Goal: Task Accomplishment & Management: Manage account settings

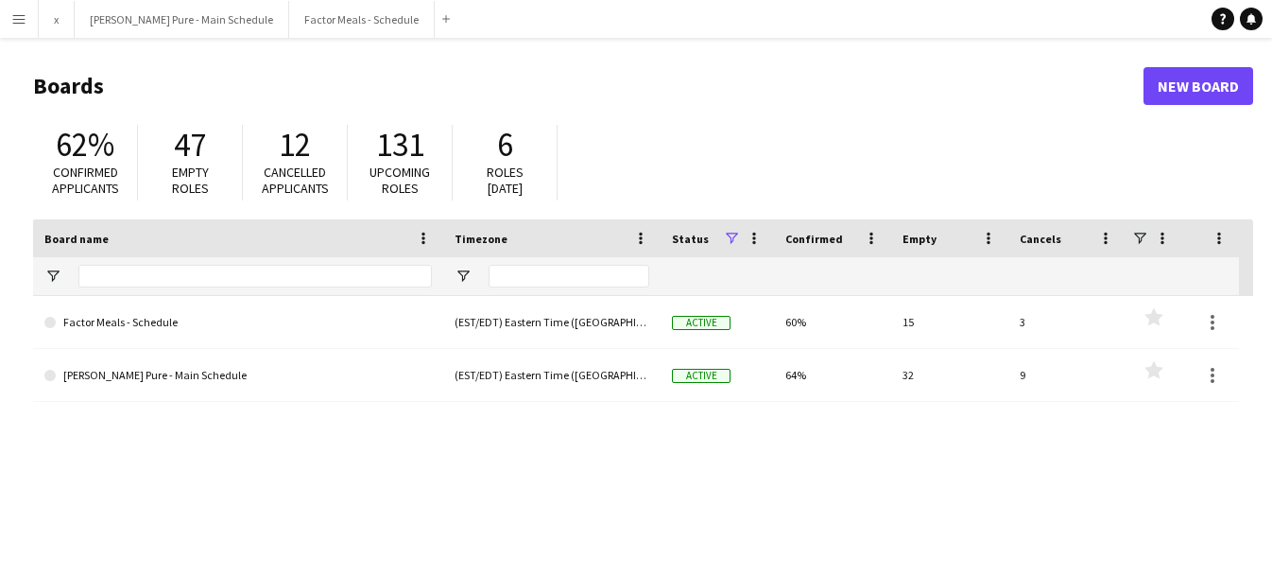
click at [13, 25] on app-icon "Menu" at bounding box center [18, 18] width 15 height 15
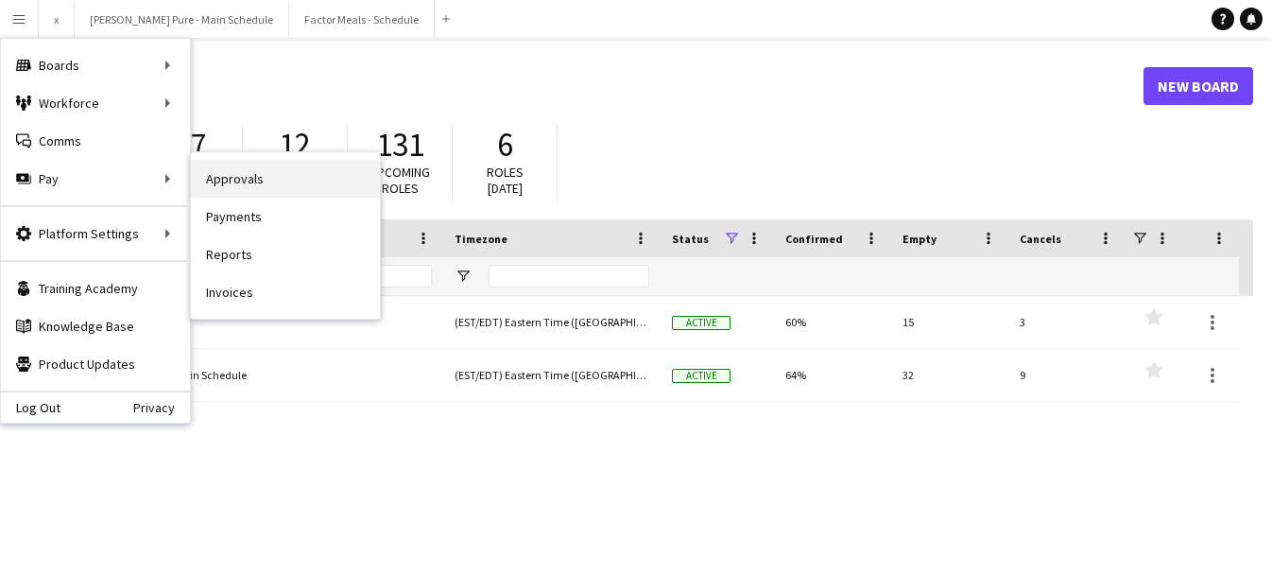
click at [267, 185] on link "Approvals" at bounding box center [285, 179] width 189 height 38
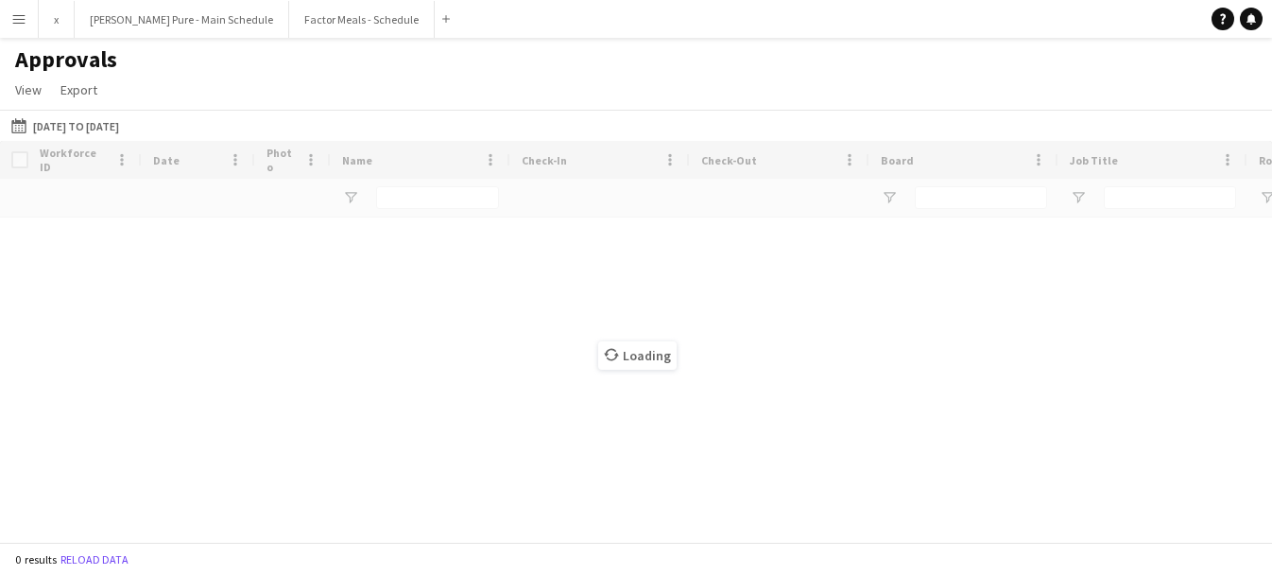
type input "**********"
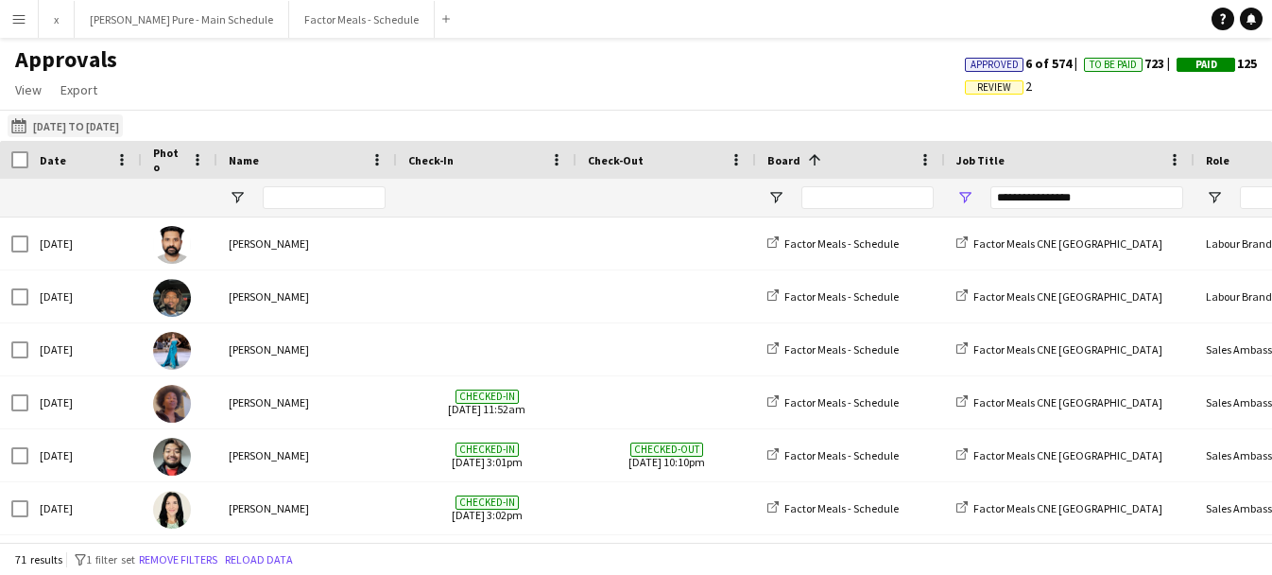
click at [68, 135] on button "[DATE] to [DATE] [DATE] to [DATE]" at bounding box center [65, 125] width 115 height 23
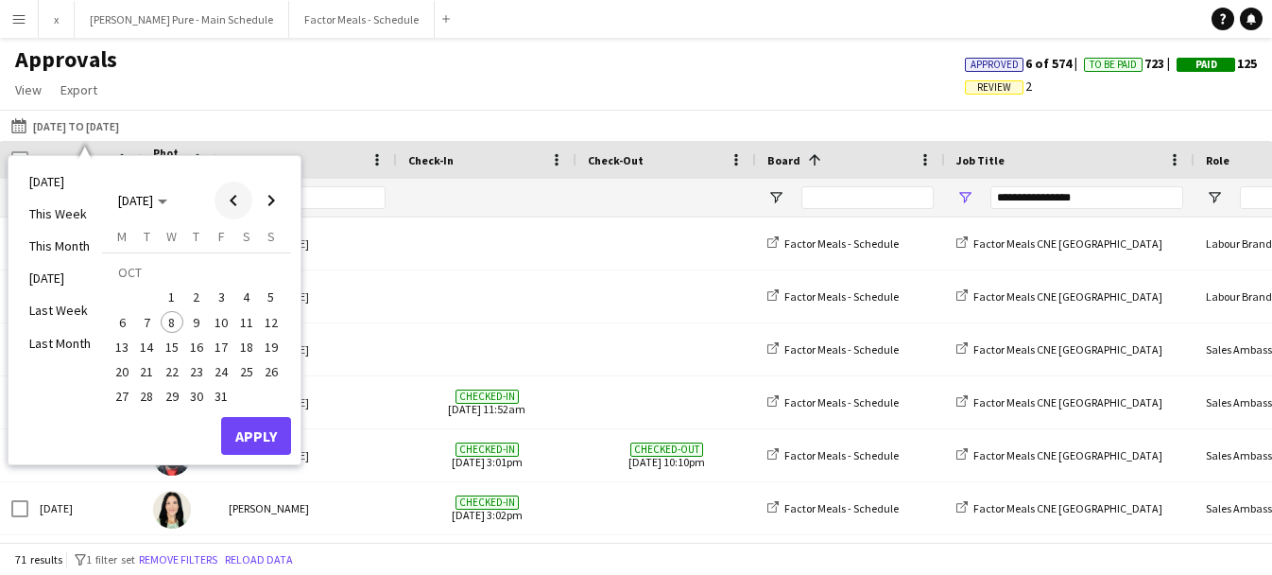
click at [240, 191] on span "Previous month" at bounding box center [234, 200] width 38 height 38
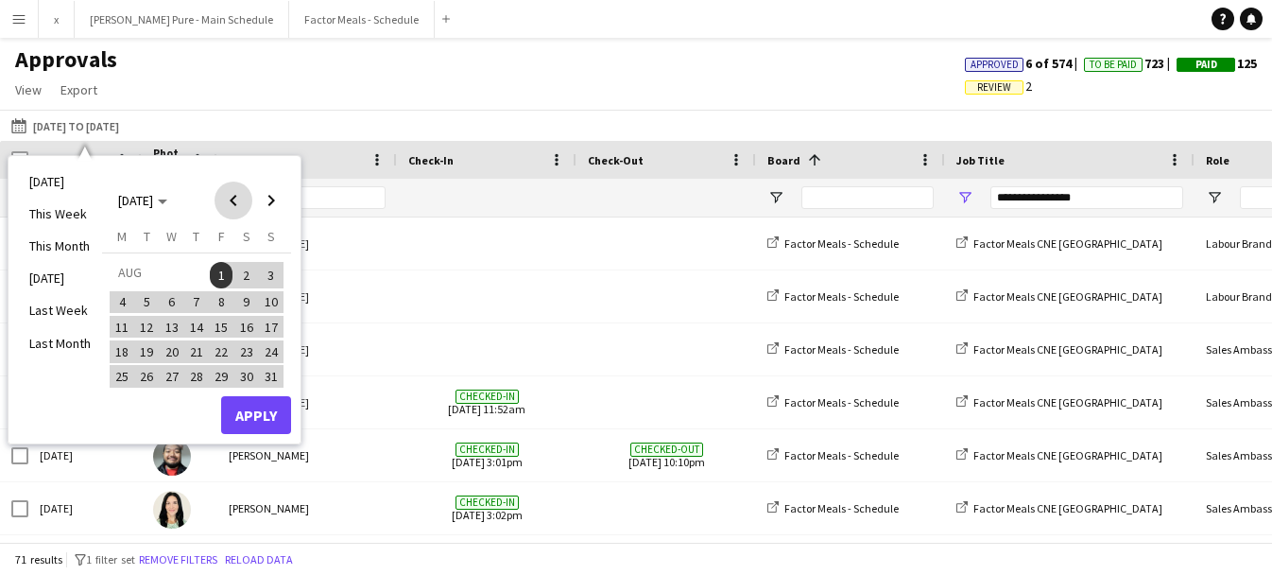
click at [241, 191] on span "Previous month" at bounding box center [234, 200] width 38 height 38
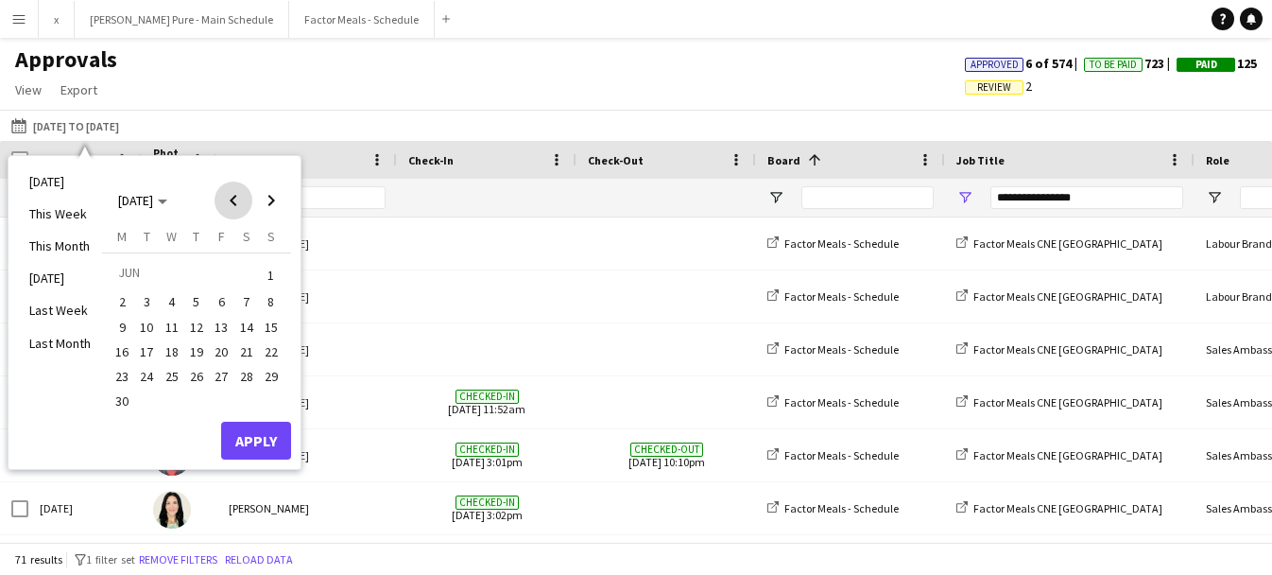
click at [241, 191] on span "Previous month" at bounding box center [234, 200] width 38 height 38
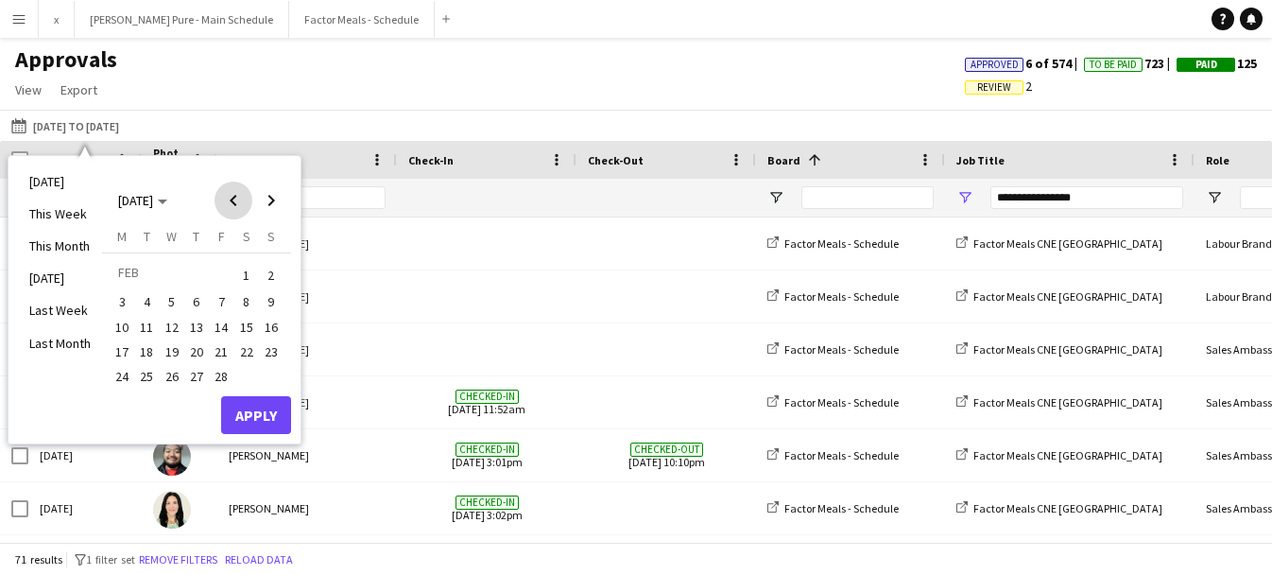
click at [241, 191] on span "Previous month" at bounding box center [234, 200] width 38 height 38
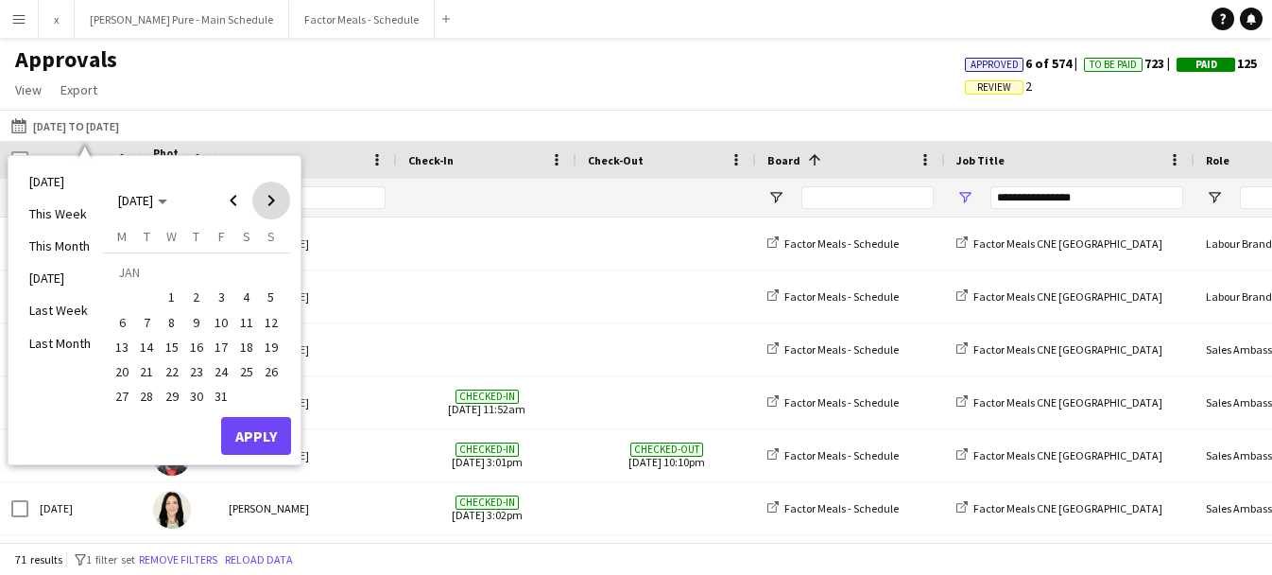
click at [274, 198] on span "Next month" at bounding box center [271, 200] width 38 height 38
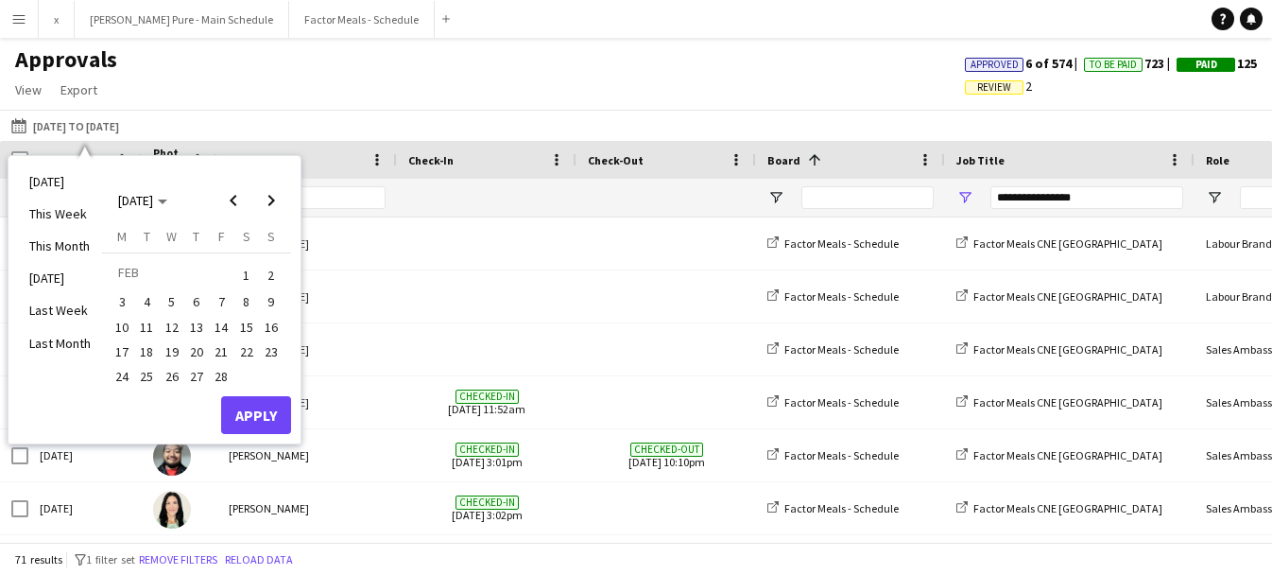
click at [241, 270] on span "1" at bounding box center [246, 275] width 23 height 26
click at [273, 203] on span "Next month" at bounding box center [271, 200] width 38 height 38
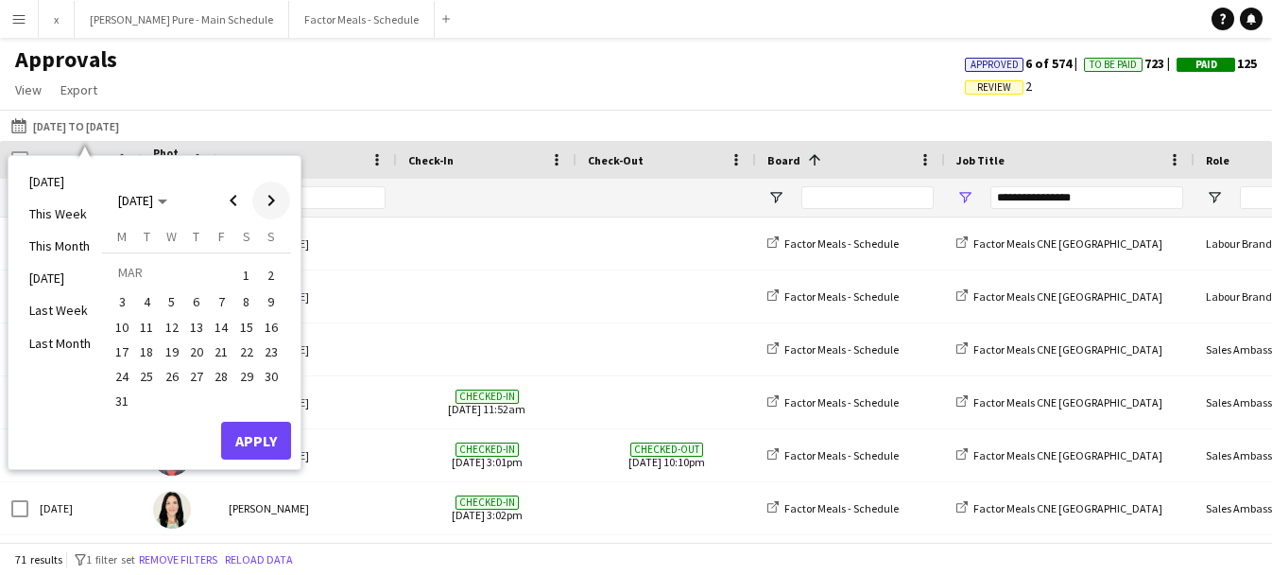
click at [273, 203] on span "Next month" at bounding box center [271, 200] width 38 height 38
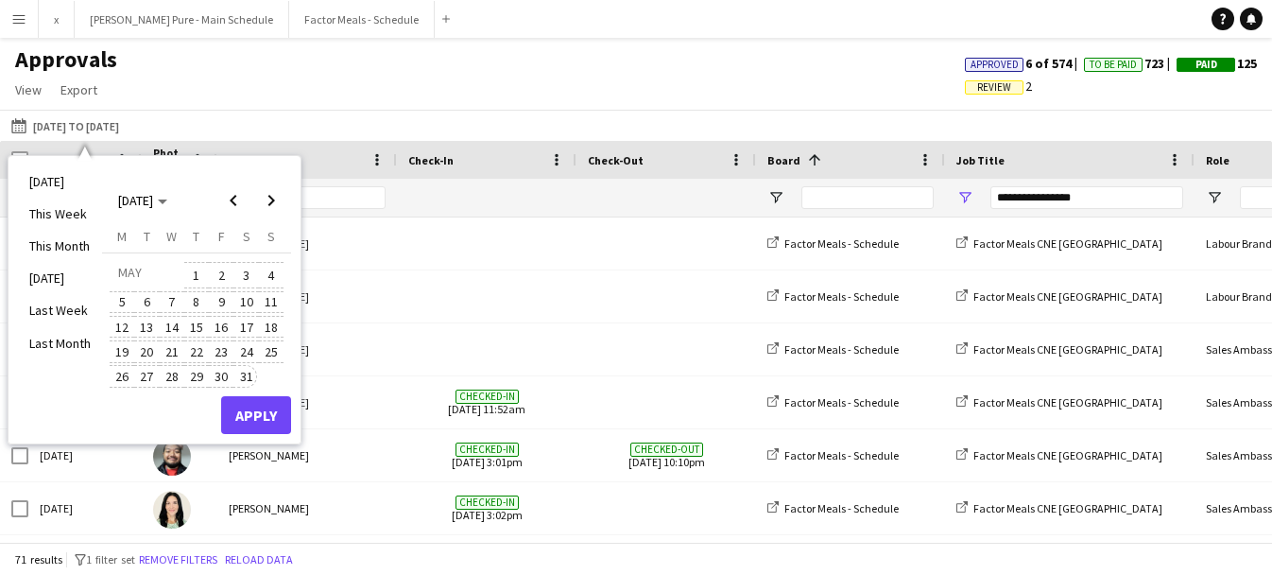
click at [241, 376] on span "31" at bounding box center [246, 376] width 23 height 23
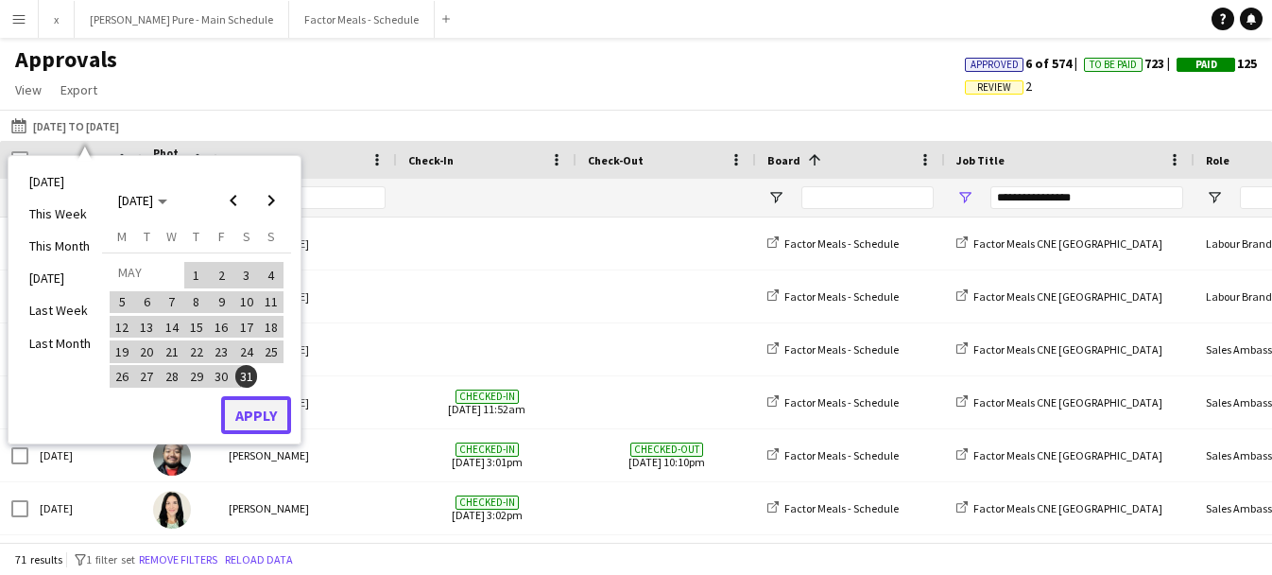
click at [266, 422] on button "Apply" at bounding box center [256, 415] width 70 height 38
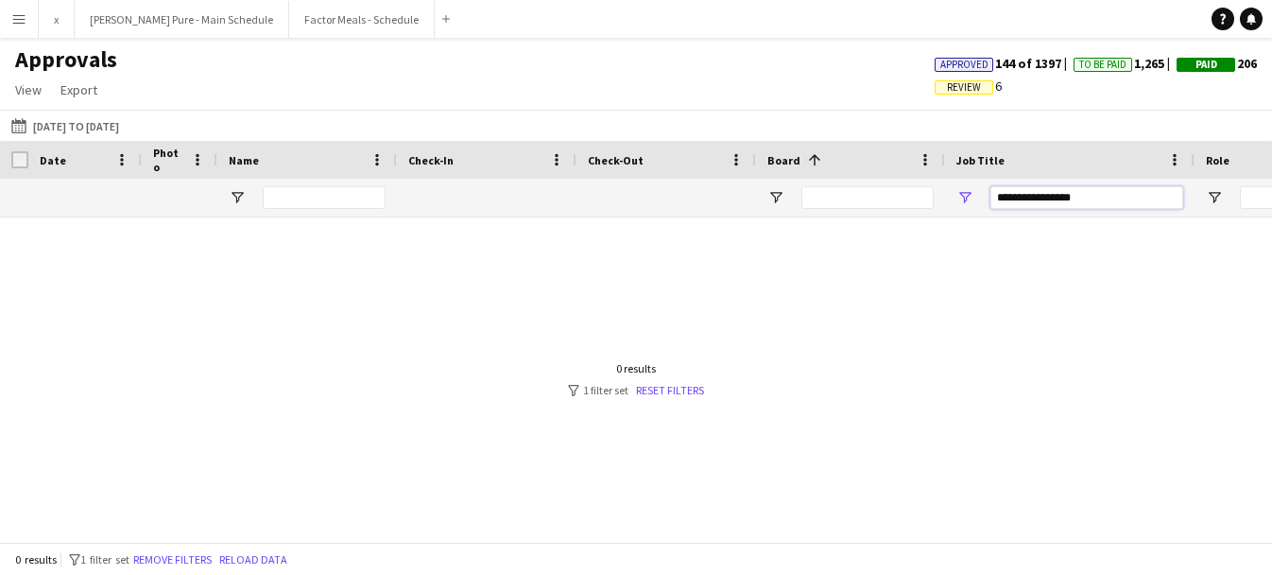
drag, startPoint x: 1115, startPoint y: 200, endPoint x: 974, endPoint y: 197, distance: 140.9
click at [974, 198] on div "**********" at bounding box center [1069, 198] width 249 height 38
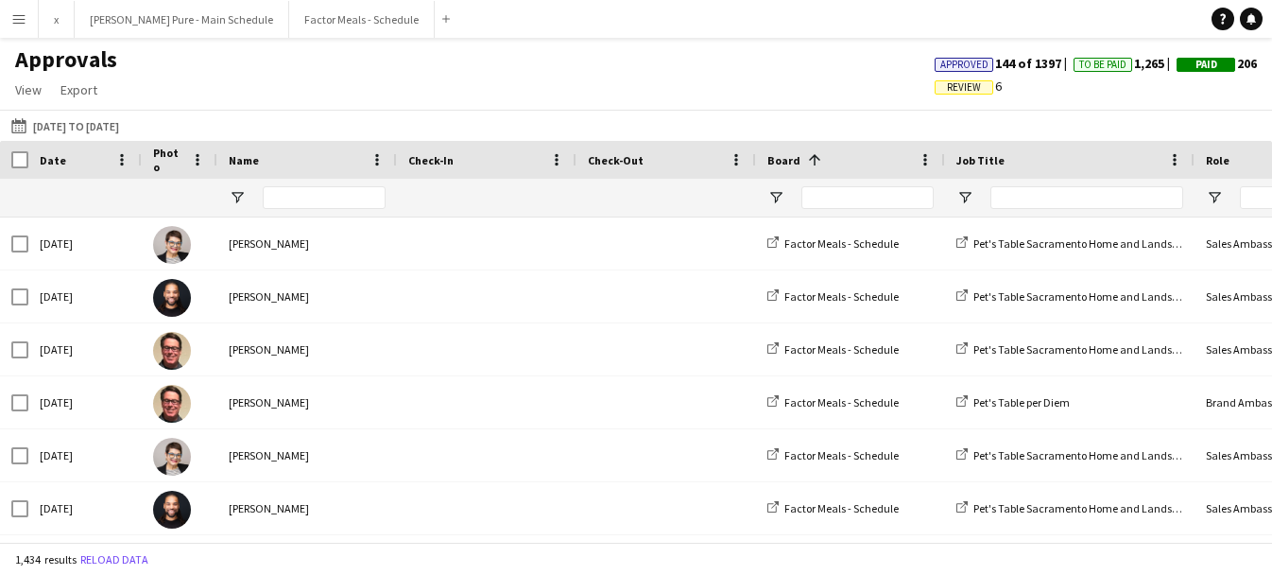
click at [376, 183] on div at bounding box center [324, 198] width 123 height 38
click at [348, 198] on input "Name Filter Input" at bounding box center [324, 197] width 123 height 23
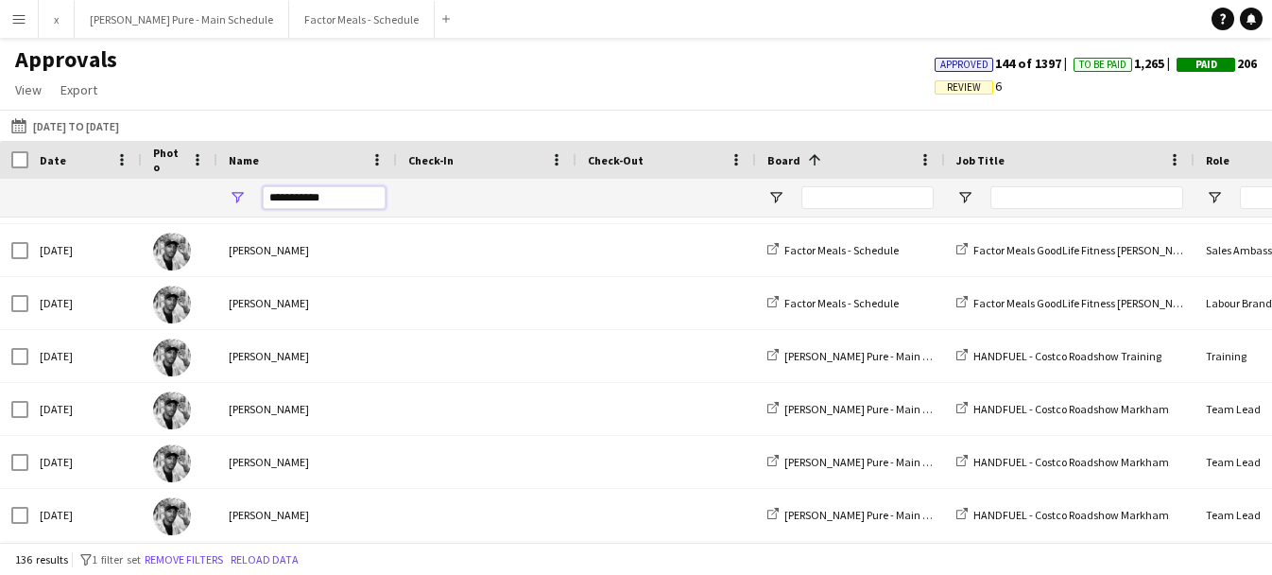
type input "**********"
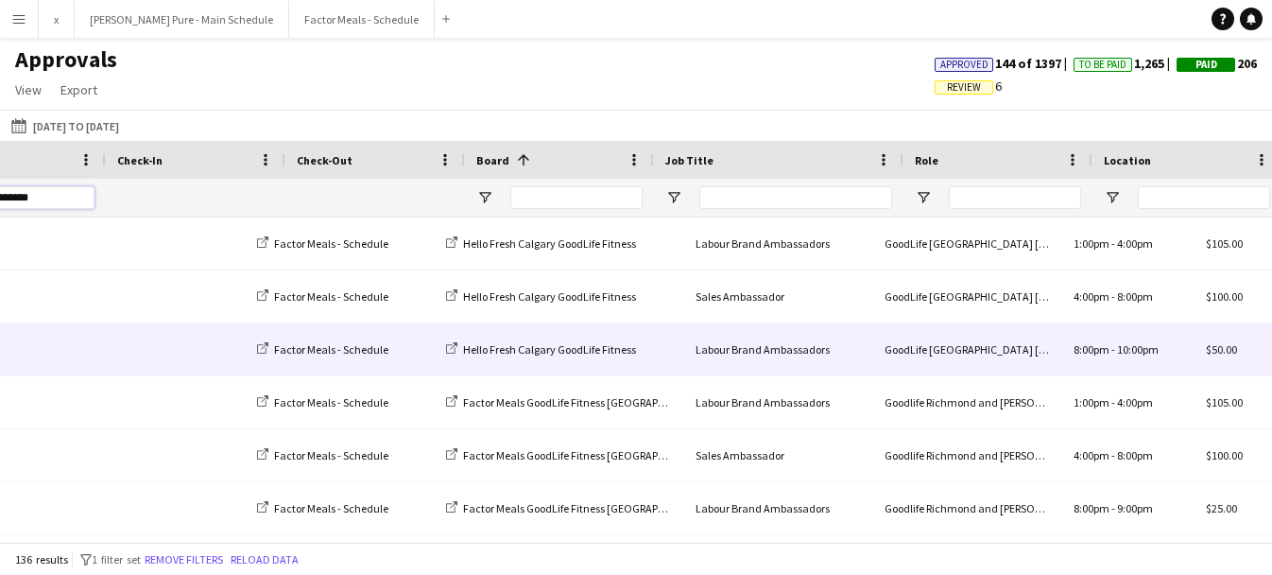
scroll to position [0, 635]
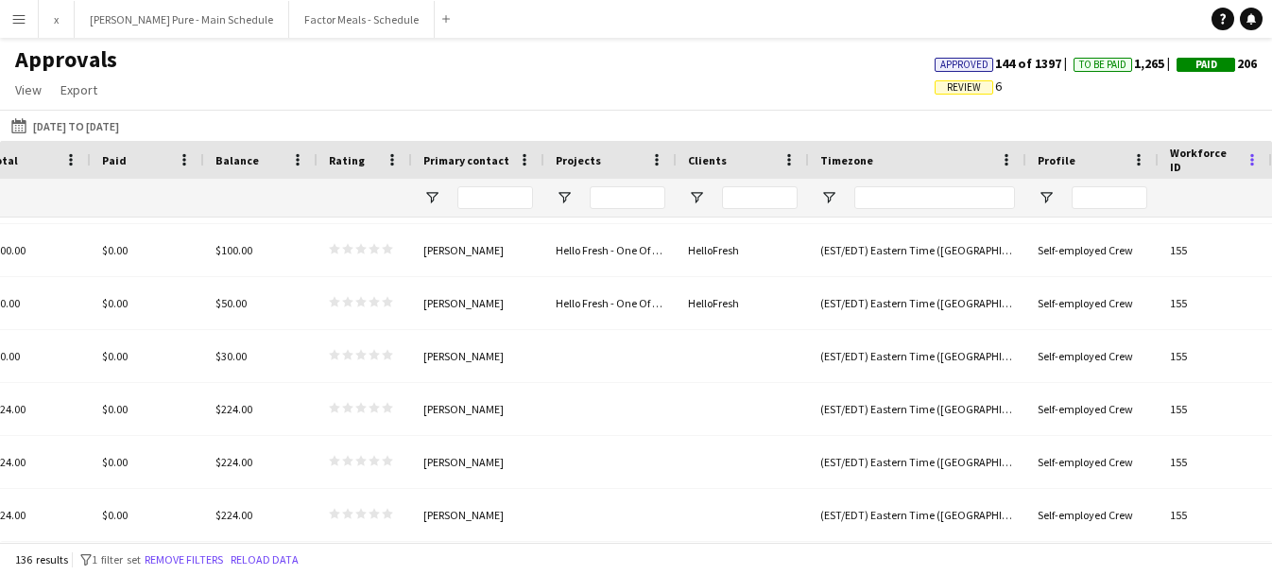
click at [1253, 163] on span at bounding box center [1252, 159] width 17 height 17
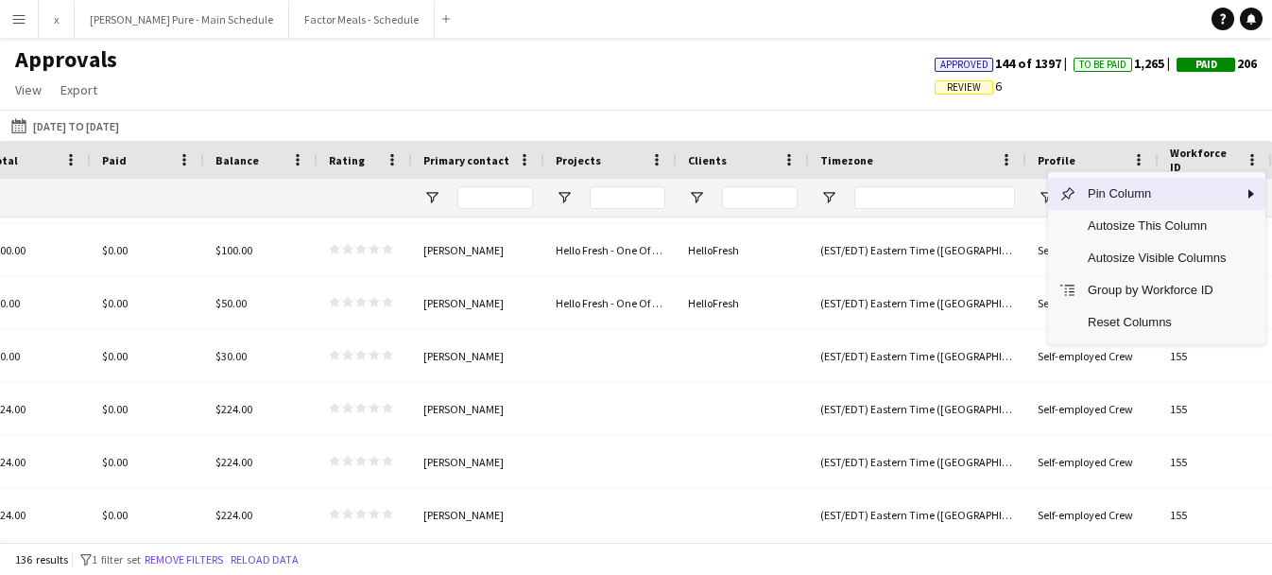
click at [1035, 120] on div "[DATE] to [DATE] [DATE] to [DATE] [DATE] This Week This Month [DATE] Last Week …" at bounding box center [636, 125] width 1272 height 31
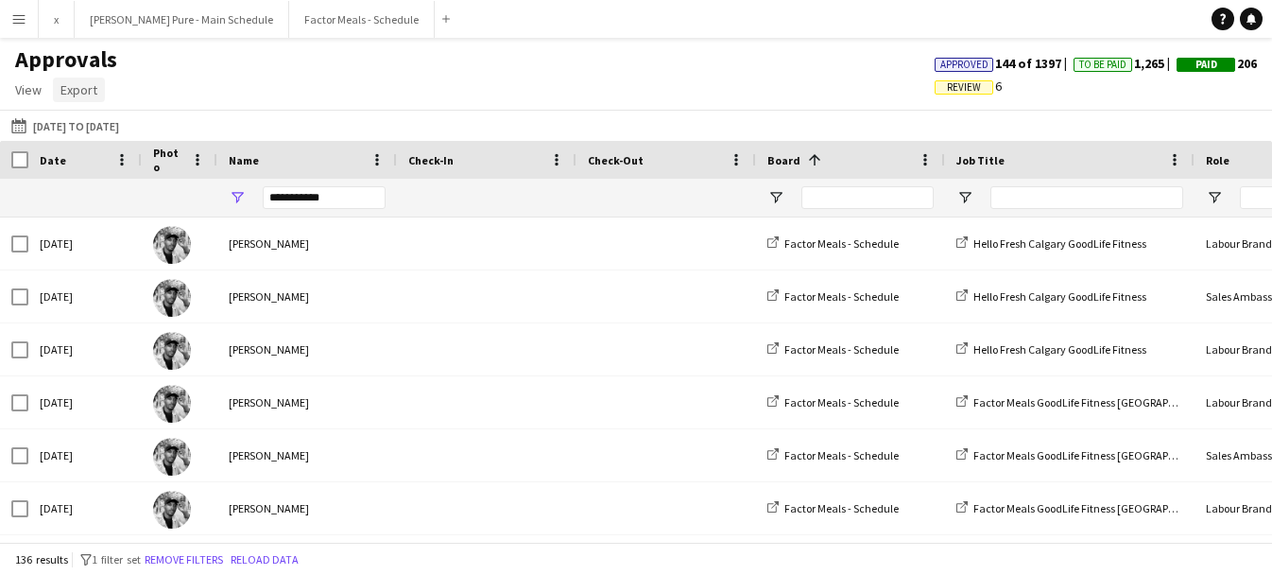
click at [84, 90] on span "Export" at bounding box center [78, 89] width 37 height 17
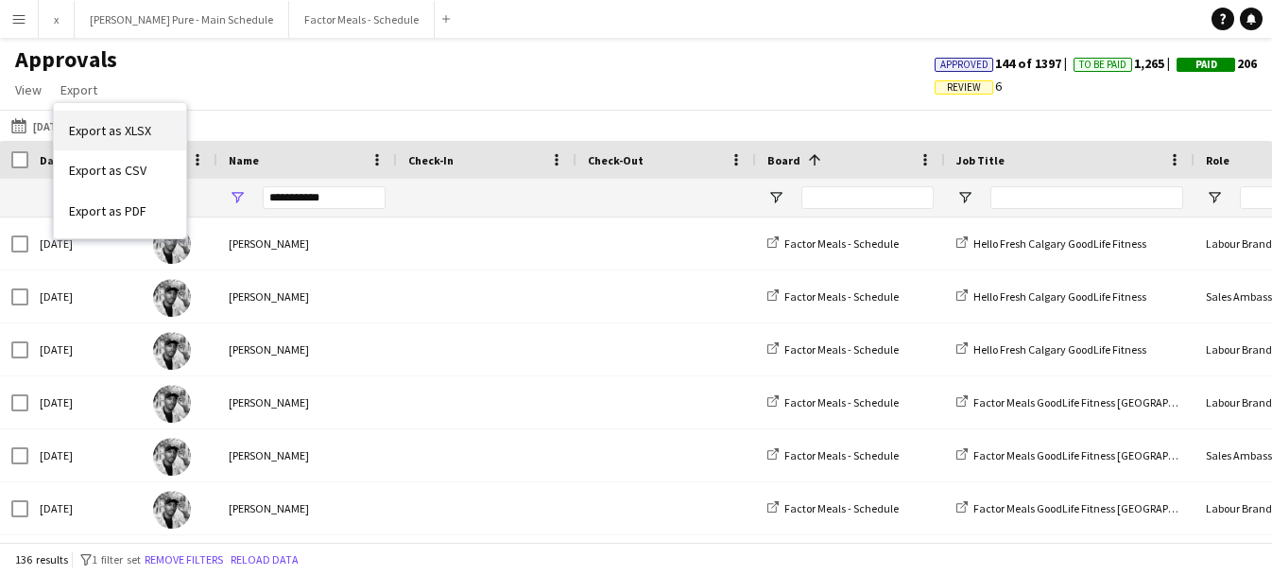
click at [146, 129] on span "Export as XLSX" at bounding box center [110, 130] width 82 height 17
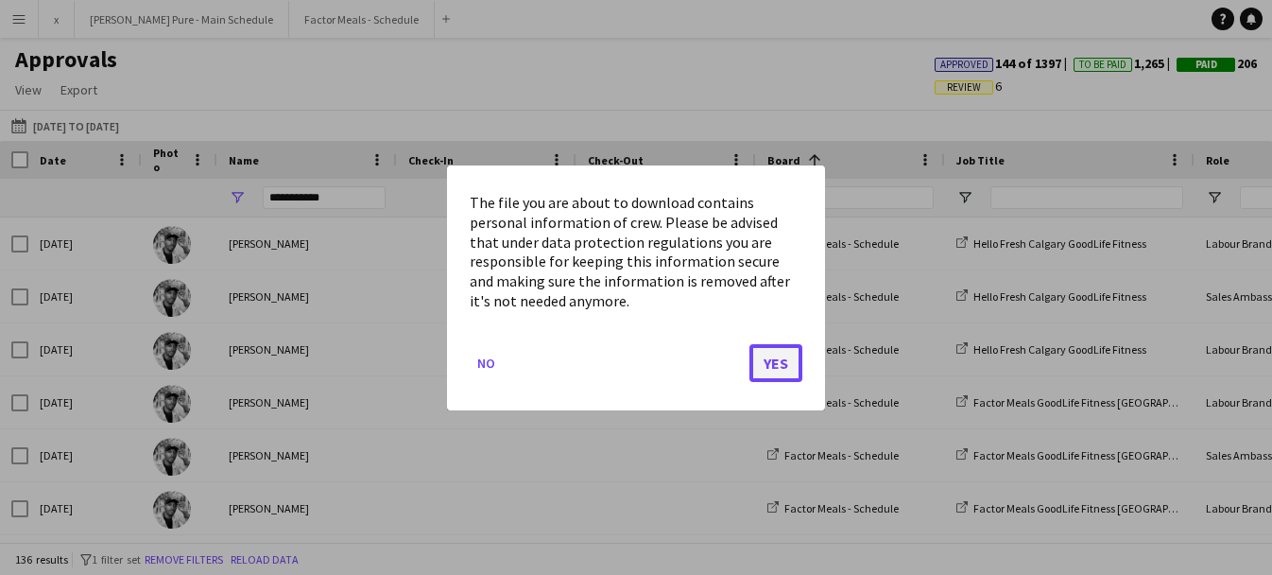
click at [770, 371] on button "Yes" at bounding box center [775, 362] width 53 height 38
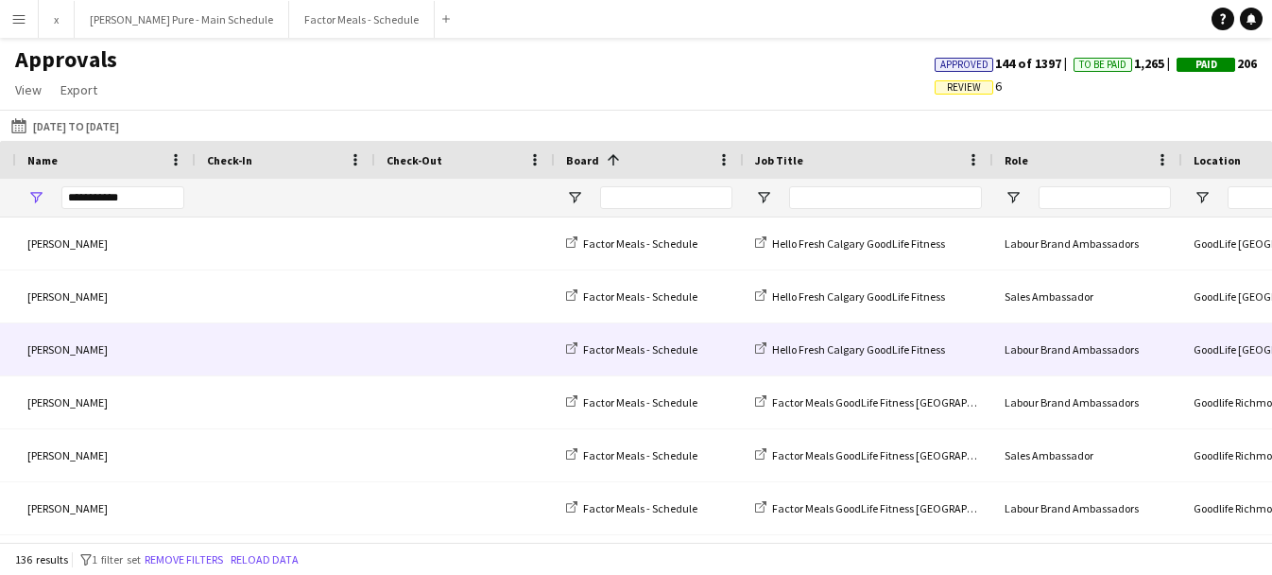
scroll to position [0, 325]
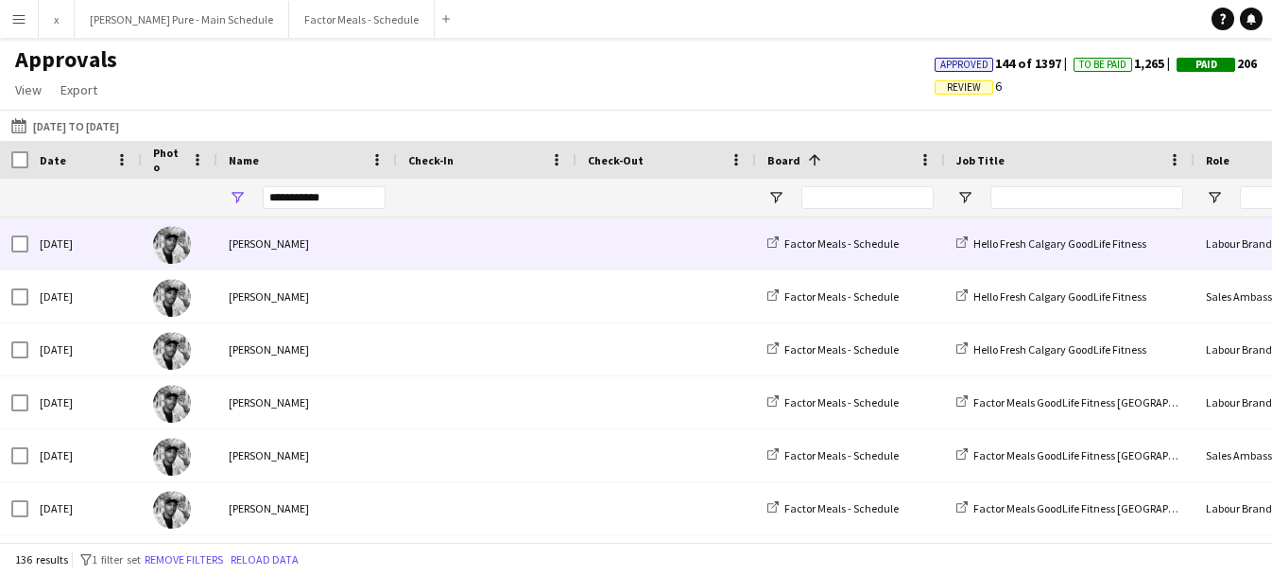
click at [171, 249] on img at bounding box center [172, 245] width 38 height 38
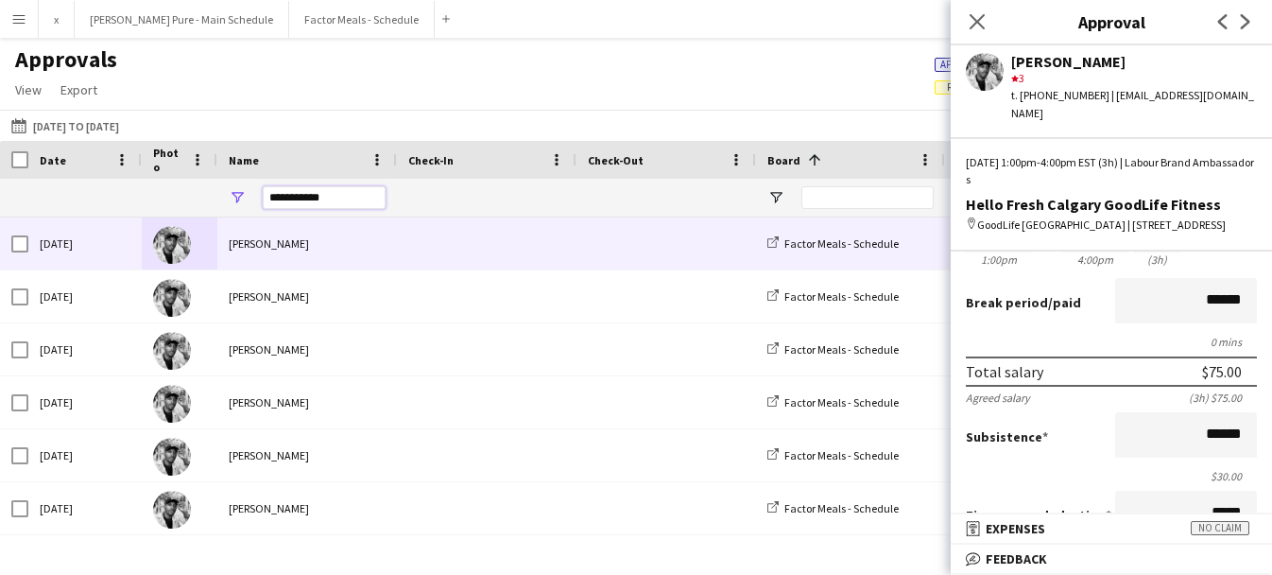
drag, startPoint x: 339, startPoint y: 202, endPoint x: 187, endPoint y: 188, distance: 152.8
type input "*******"
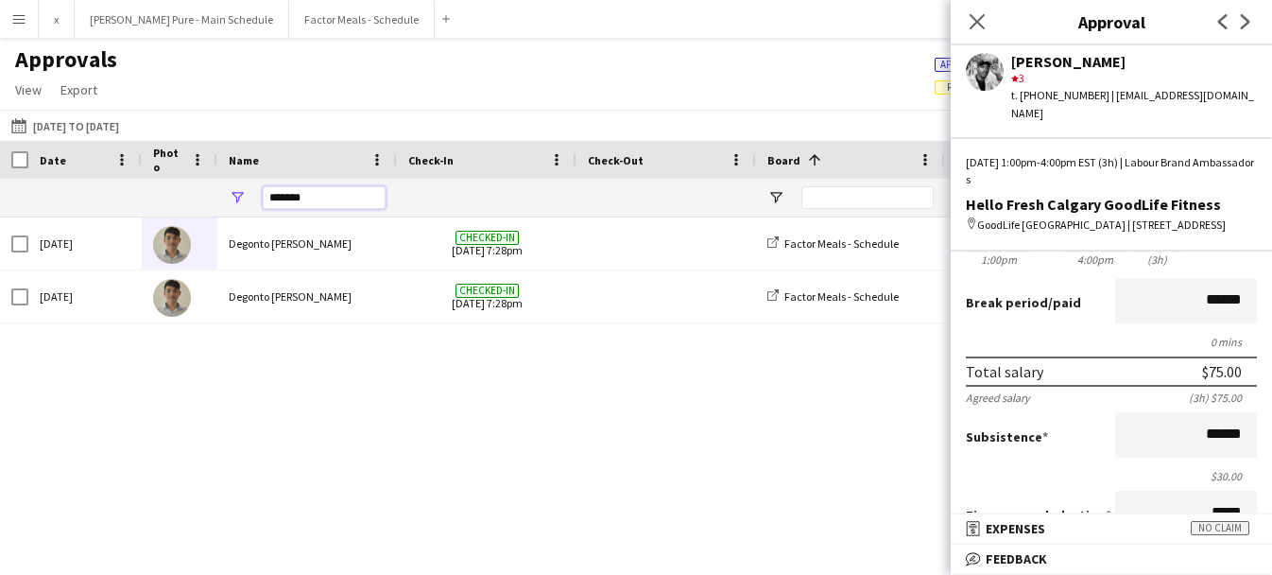
drag, startPoint x: 338, startPoint y: 193, endPoint x: 222, endPoint y: 182, distance: 116.7
click at [221, 182] on div "*******" at bounding box center [307, 198] width 180 height 38
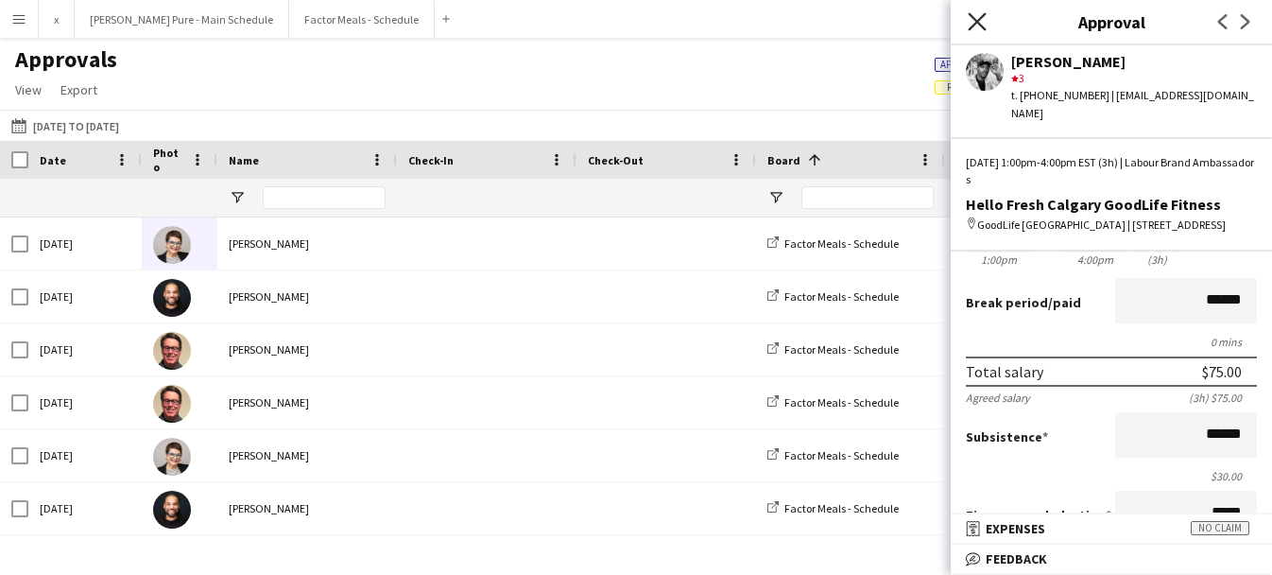
click at [977, 29] on icon "Close pop-in" at bounding box center [977, 21] width 18 height 18
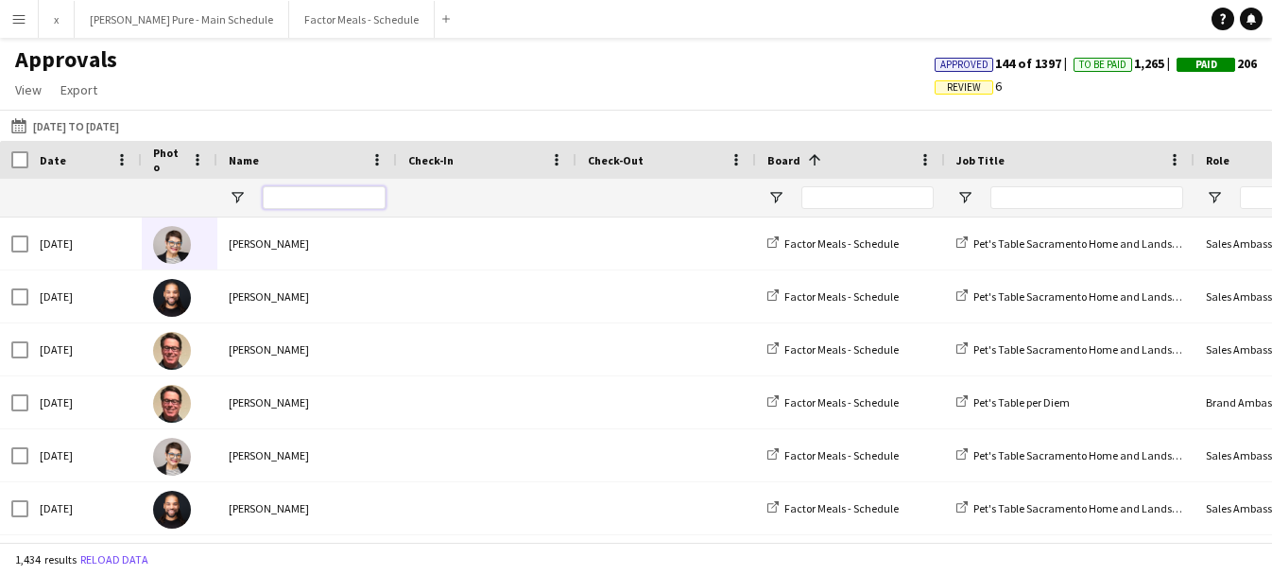
click at [336, 202] on input "Name Filter Input" at bounding box center [324, 197] width 123 height 23
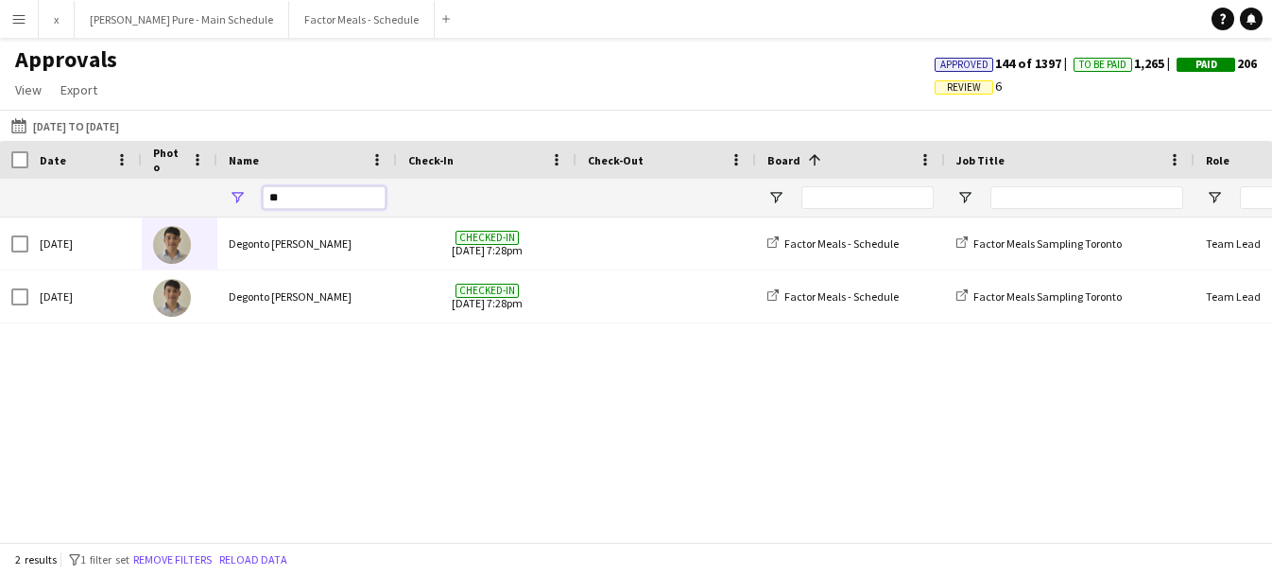
type input "*"
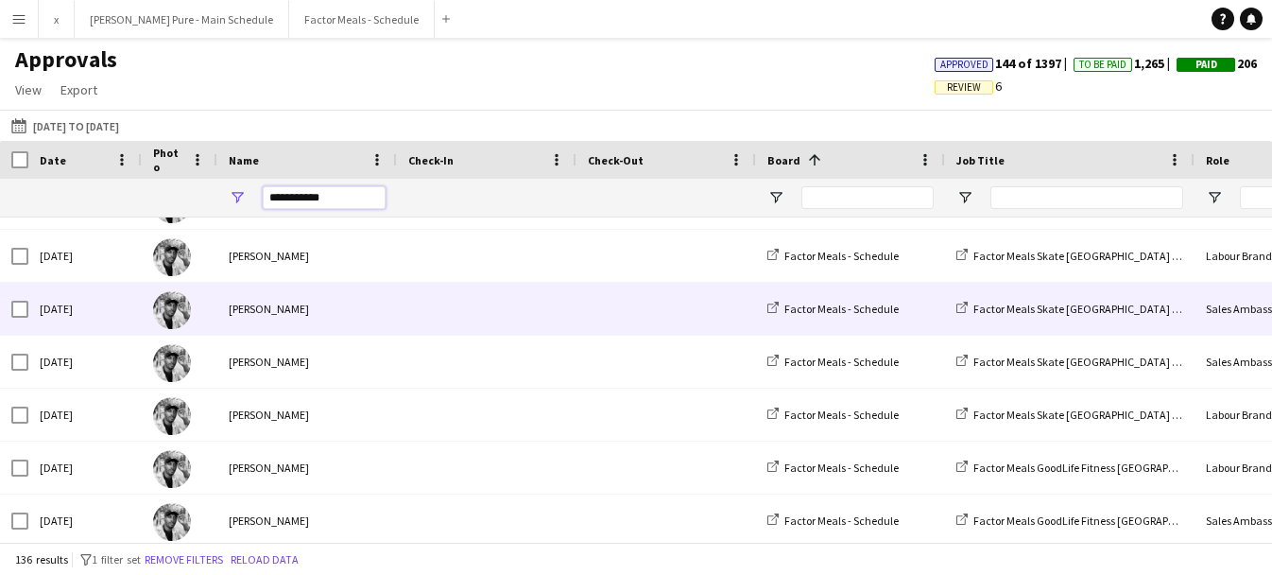
scroll to position [399, 0]
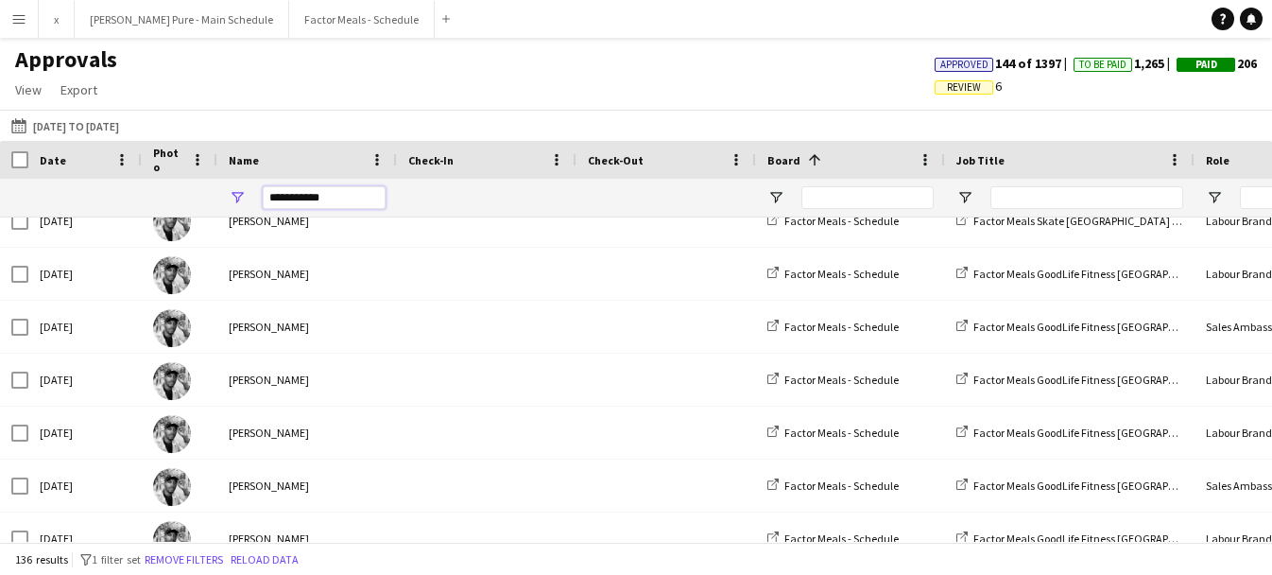
type input "**********"
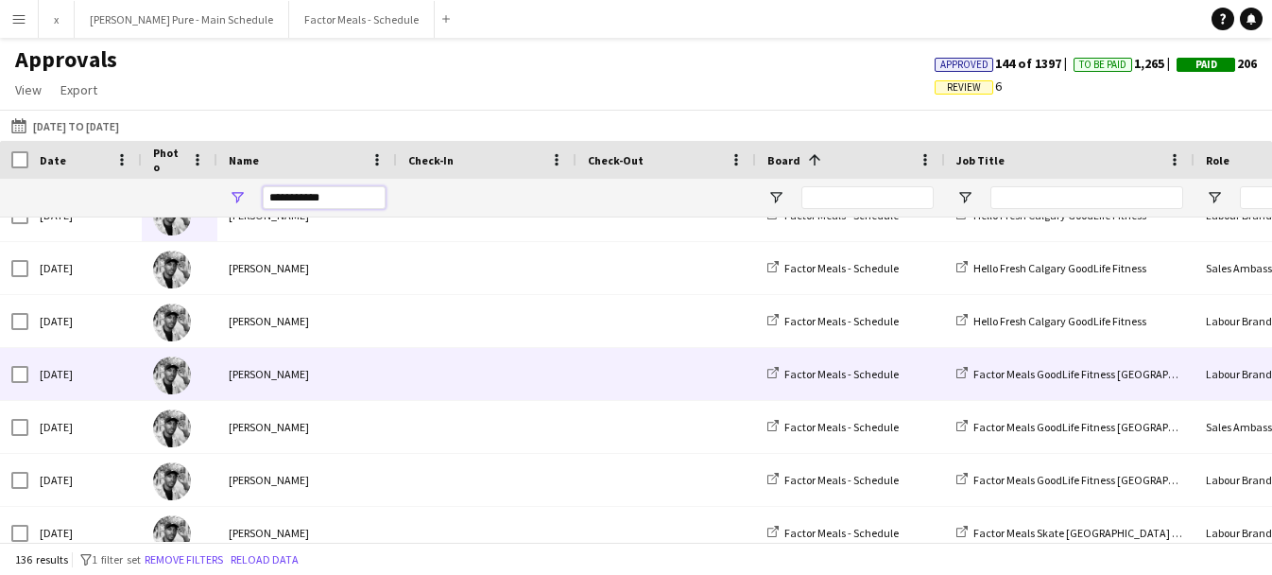
scroll to position [0, 0]
